Goal: Task Accomplishment & Management: Use online tool/utility

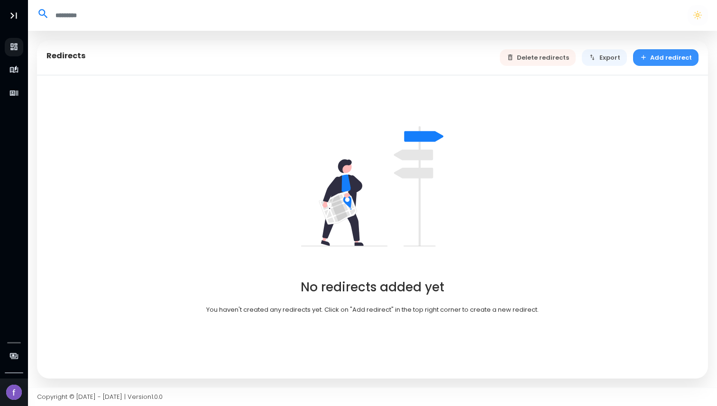
click at [669, 58] on button "Add redirect" at bounding box center [666, 57] width 66 height 17
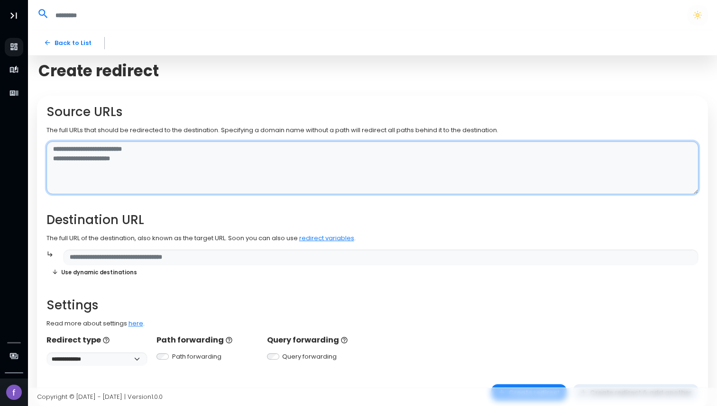
click at [107, 152] on textarea at bounding box center [372, 168] width 652 height 54
click at [358, 174] on textarea "*" at bounding box center [372, 168] width 652 height 54
type textarea "**********"
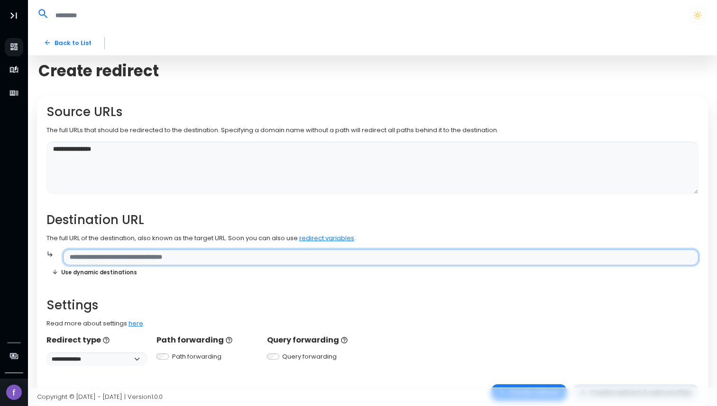
click at [238, 260] on input "text" at bounding box center [380, 257] width 635 height 17
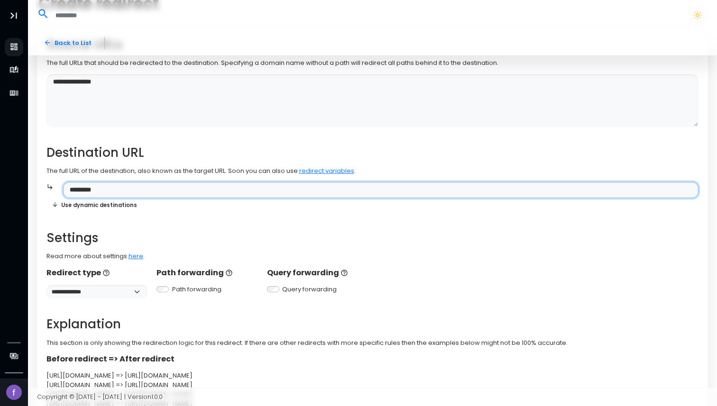
scroll to position [46, 0]
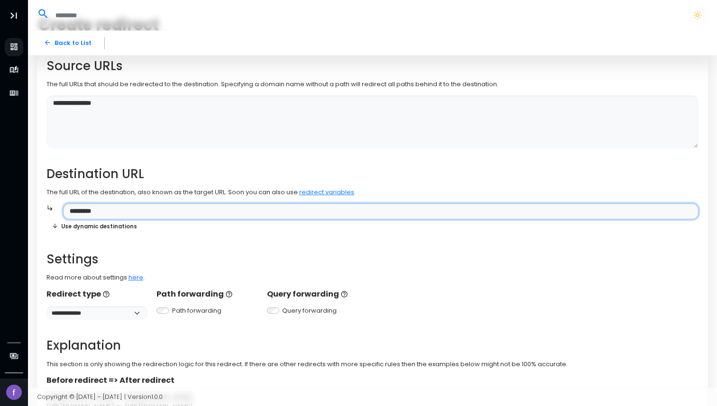
type input "*********"
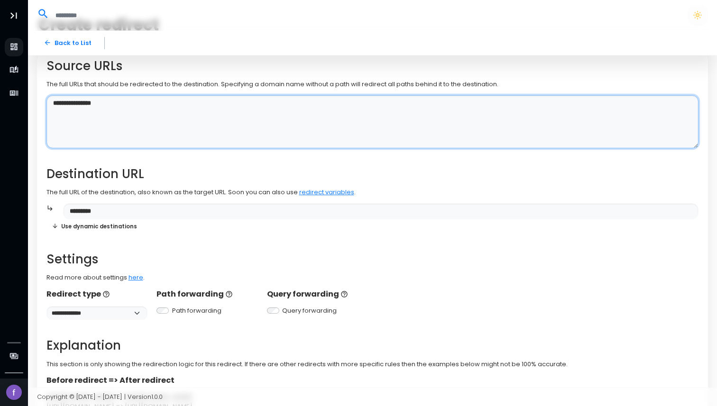
click at [104, 114] on textarea "**********" at bounding box center [372, 122] width 652 height 54
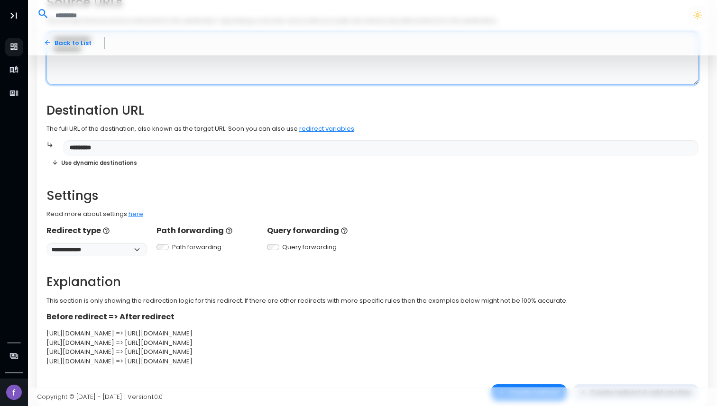
scroll to position [141, 0]
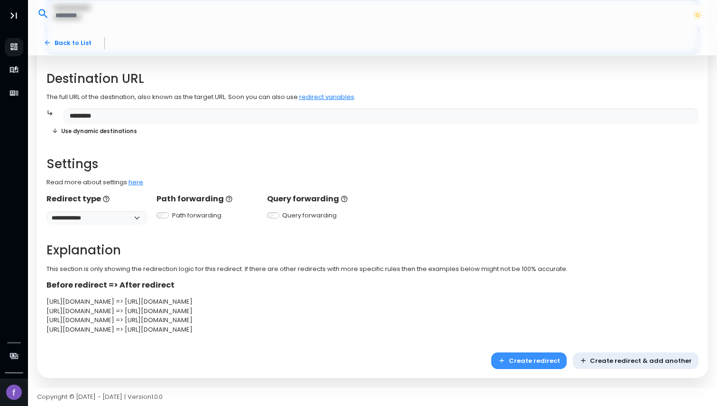
type textarea "**********"
click at [523, 362] on button "Create redirect" at bounding box center [528, 361] width 75 height 17
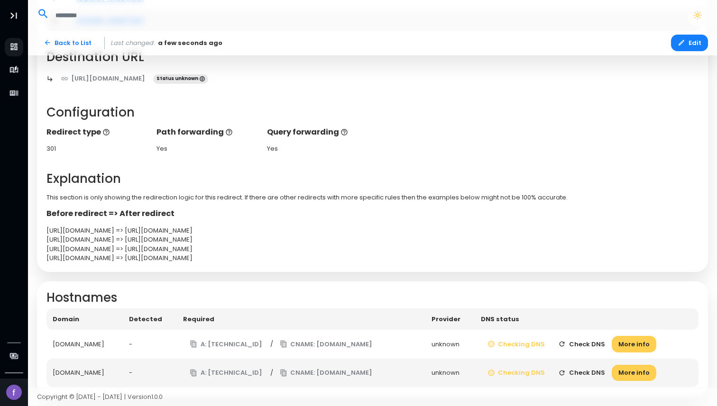
scroll to position [177, 0]
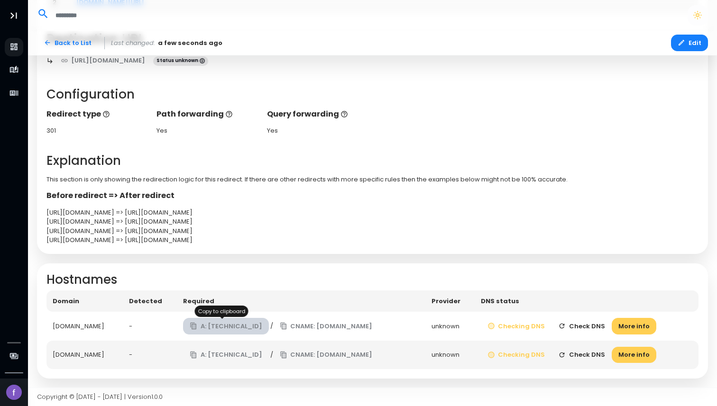
click at [195, 327] on icon "button" at bounding box center [193, 327] width 3 height 4
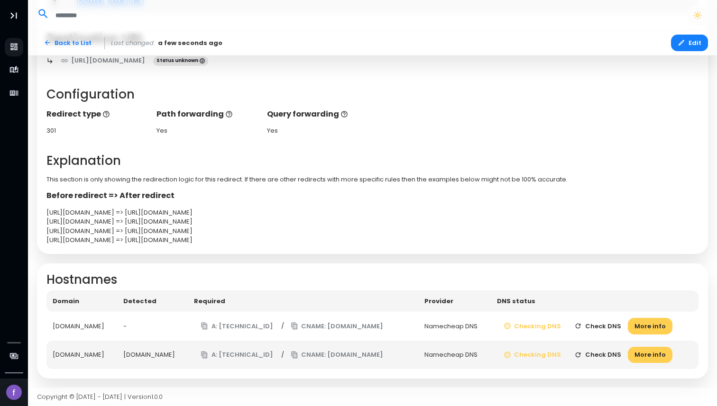
scroll to position [210, 0]
click at [296, 325] on icon "button" at bounding box center [294, 327] width 3 height 4
click at [628, 318] on button "More info" at bounding box center [650, 326] width 45 height 17
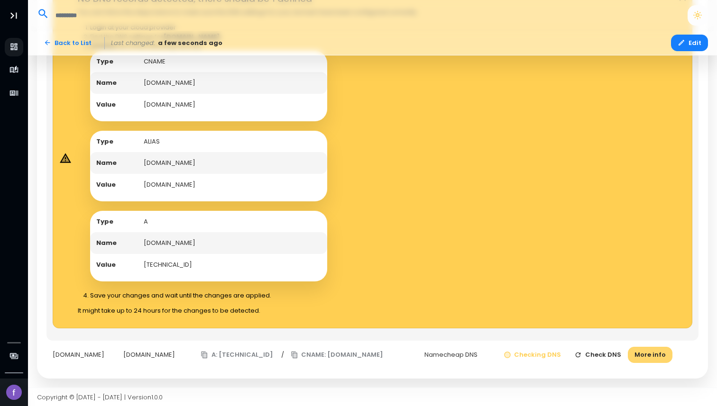
click at [628, 357] on button "More info" at bounding box center [650, 355] width 45 height 17
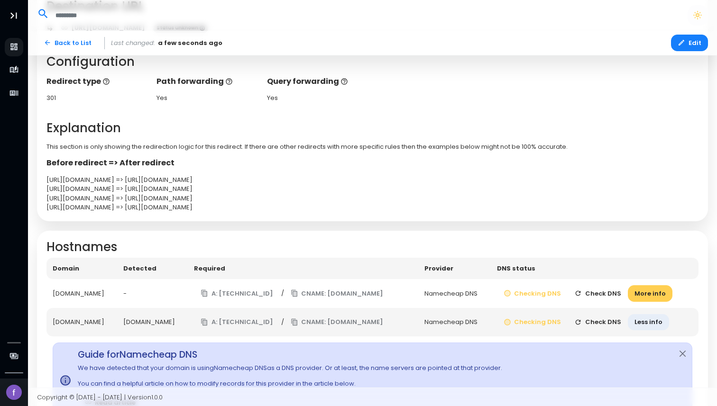
scroll to position [206, 0]
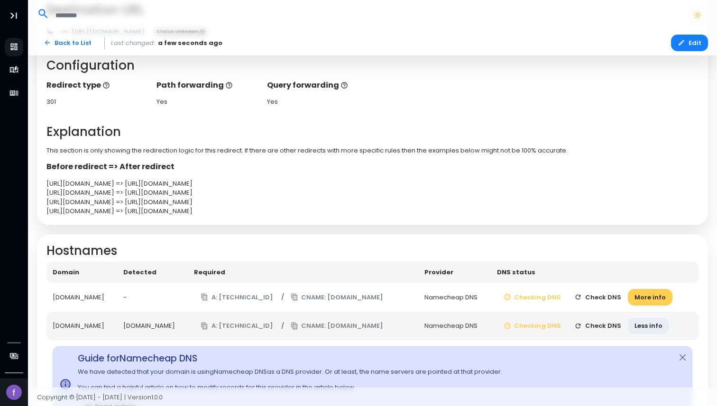
click at [628, 297] on button "Check DNS" at bounding box center [598, 297] width 60 height 17
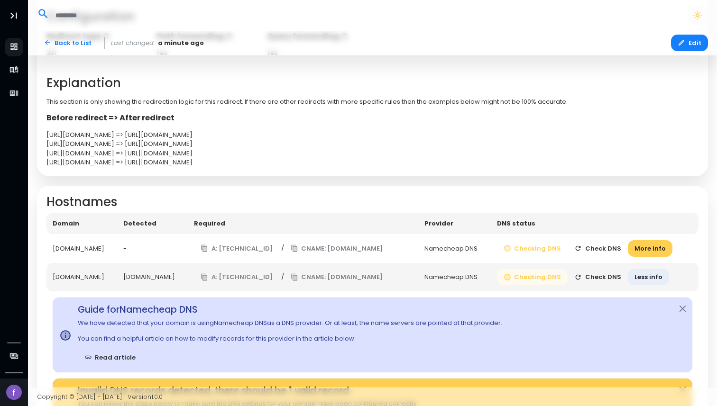
scroll to position [302, 0]
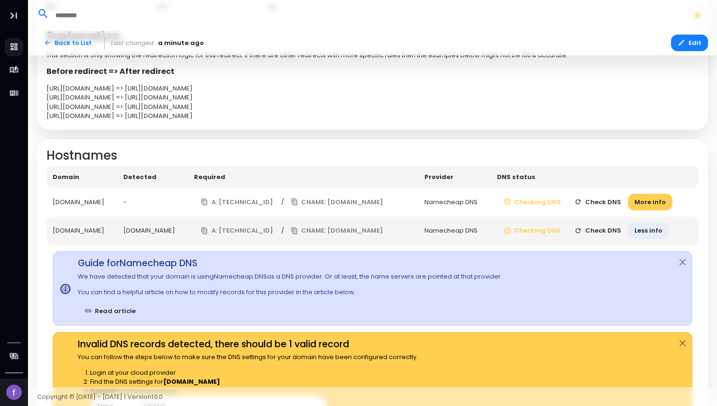
click at [628, 239] on button "Check DNS" at bounding box center [598, 231] width 60 height 17
click at [628, 198] on button "Check DNS" at bounding box center [598, 202] width 60 height 17
click at [571, 196] on button "Checking DNS" at bounding box center [535, 202] width 71 height 17
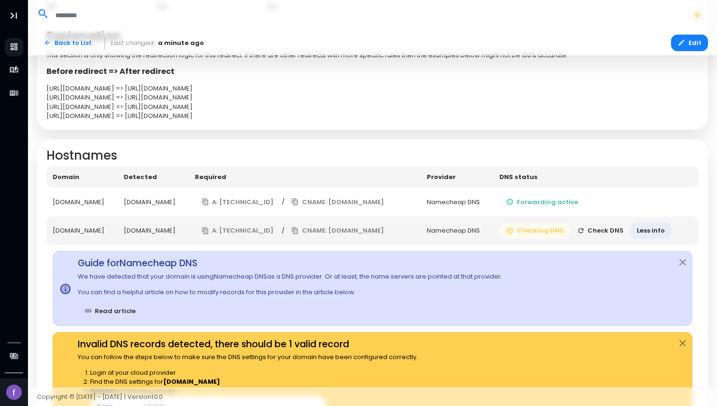
click at [570, 239] on button "Checking DNS" at bounding box center [534, 231] width 71 height 17
click at [631, 239] on button "Check DNS" at bounding box center [600, 231] width 60 height 17
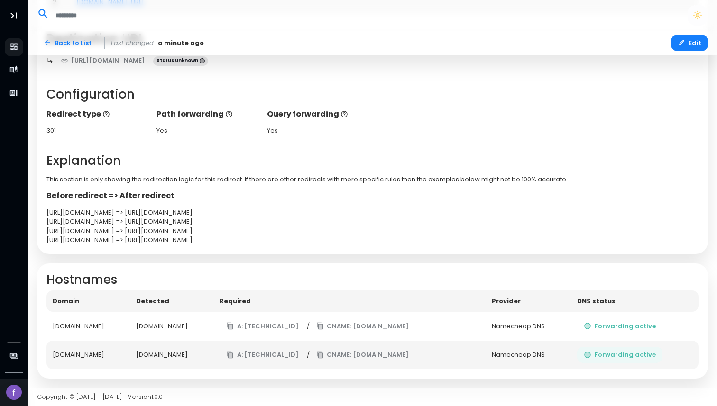
click at [587, 248] on div "Source URLs # URL 1 [DOMAIN_NAME][URL] 2 [DOMAIN_NAME][URL] Destination URL [UR…" at bounding box center [372, 86] width 671 height 336
click at [266, 183] on p "This section is only showing the redirection logic for this redirect. If there …" at bounding box center [372, 179] width 652 height 9
